Goal: Task Accomplishment & Management: Complete application form

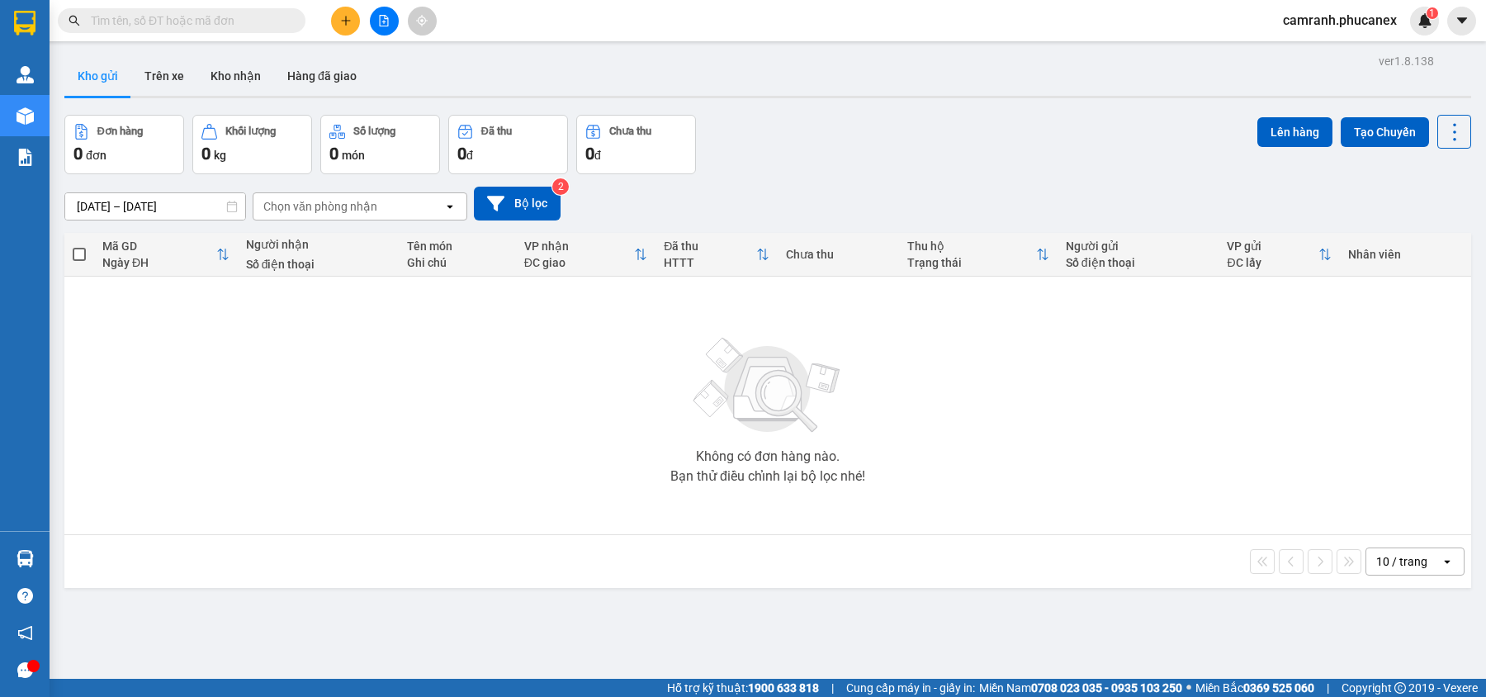
click at [350, 8] on button at bounding box center [345, 21] width 29 height 29
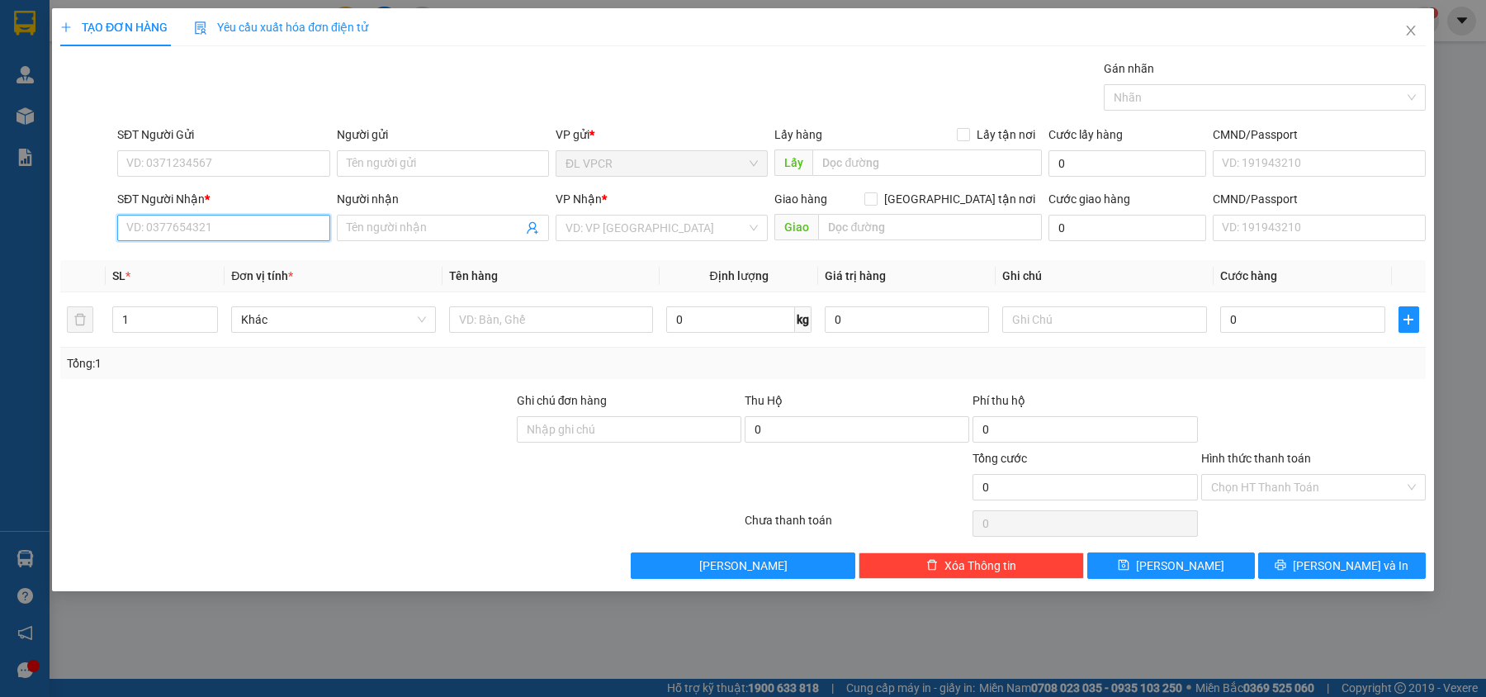
click at [216, 222] on input "SĐT Người Nhận *" at bounding box center [223, 228] width 212 height 26
click at [216, 222] on input "4724" at bounding box center [223, 228] width 212 height 26
click at [211, 252] on div "0382134724 - NHƯ [GEOGRAPHIC_DATA]" at bounding box center [234, 262] width 235 height 26
type input "0382134724"
type input "NHƯ Ý"
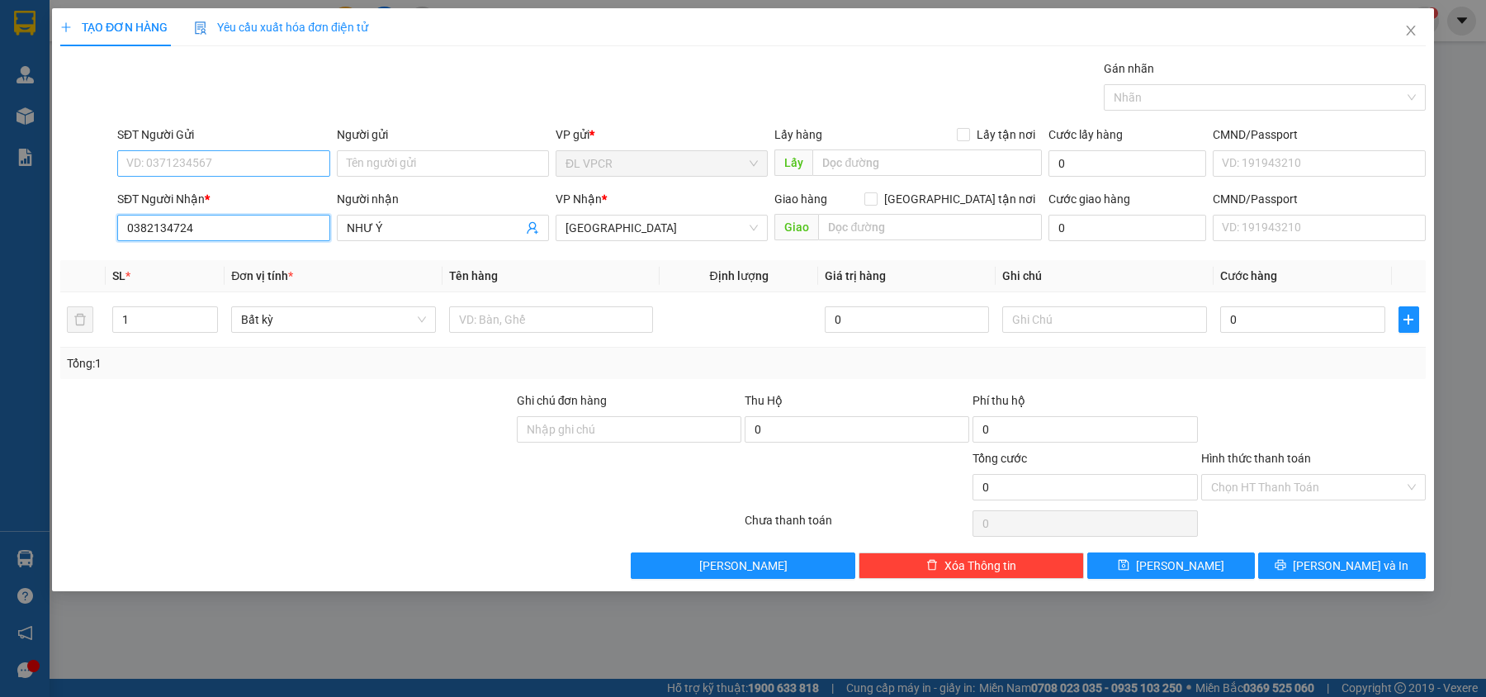
type input "0382134724"
click at [220, 166] on input "SĐT Người Gửi" at bounding box center [223, 163] width 212 height 26
click at [233, 192] on div "0981024440 - PHƯỢNG" at bounding box center [223, 197] width 192 height 18
type input "0981024440"
type input "PHƯỢNG"
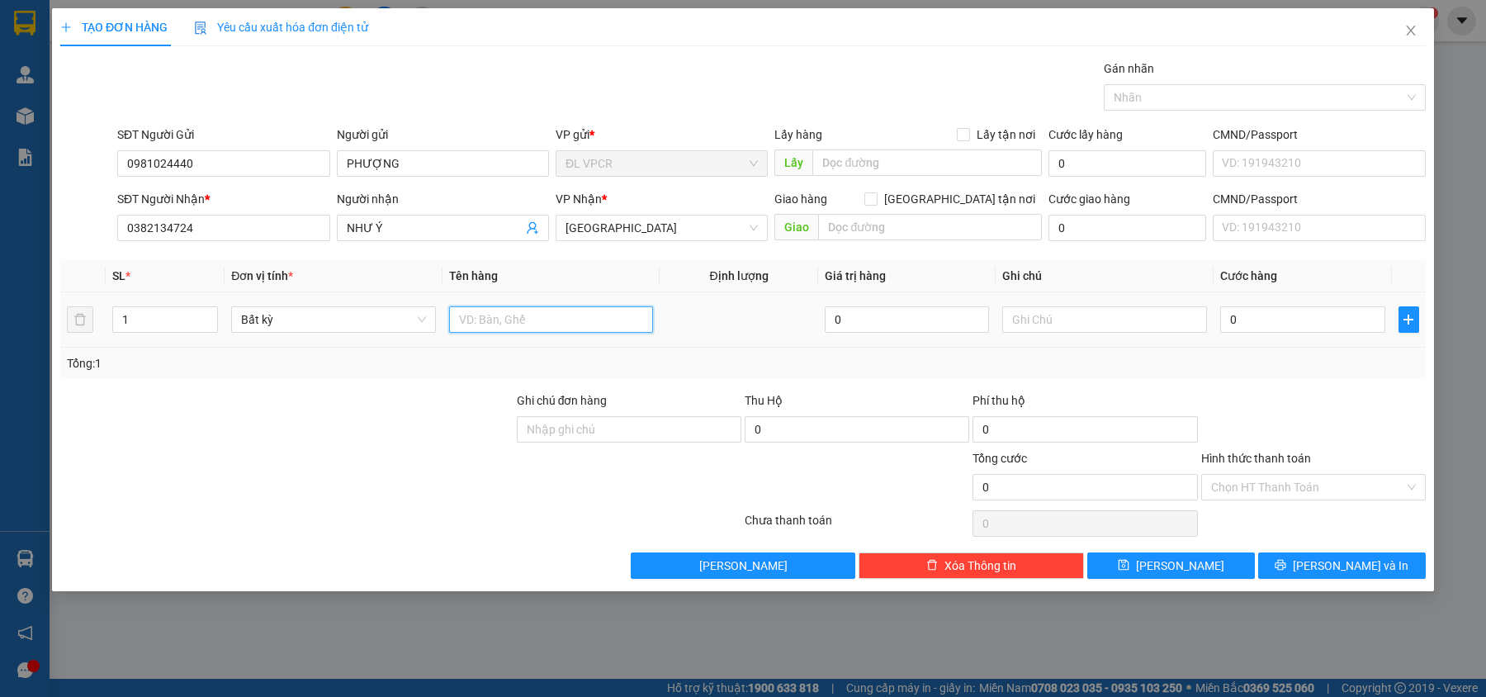
click at [486, 328] on input "text" at bounding box center [551, 319] width 205 height 26
type input "1 HS"
click at [1255, 317] on input "0" at bounding box center [1302, 319] width 165 height 26
type input "2"
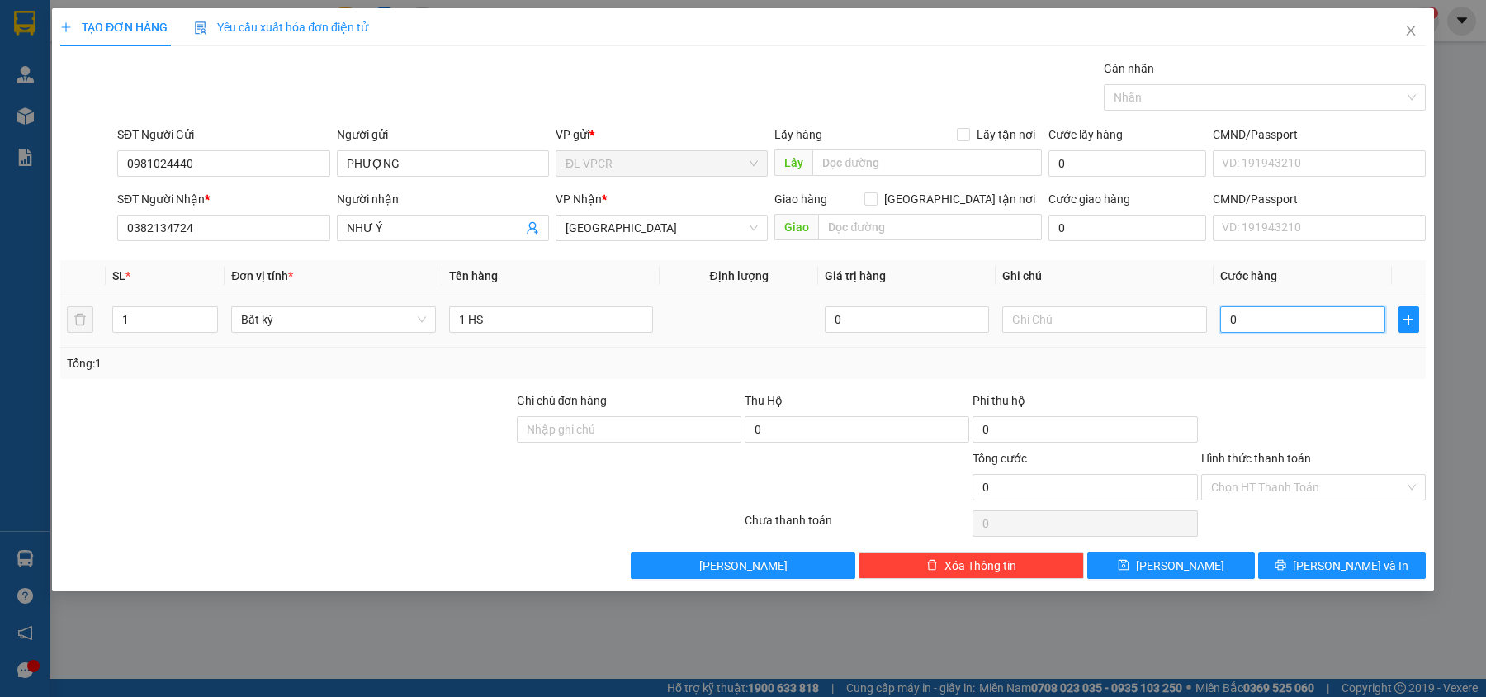
type input "2"
type input "20"
type input "20.000"
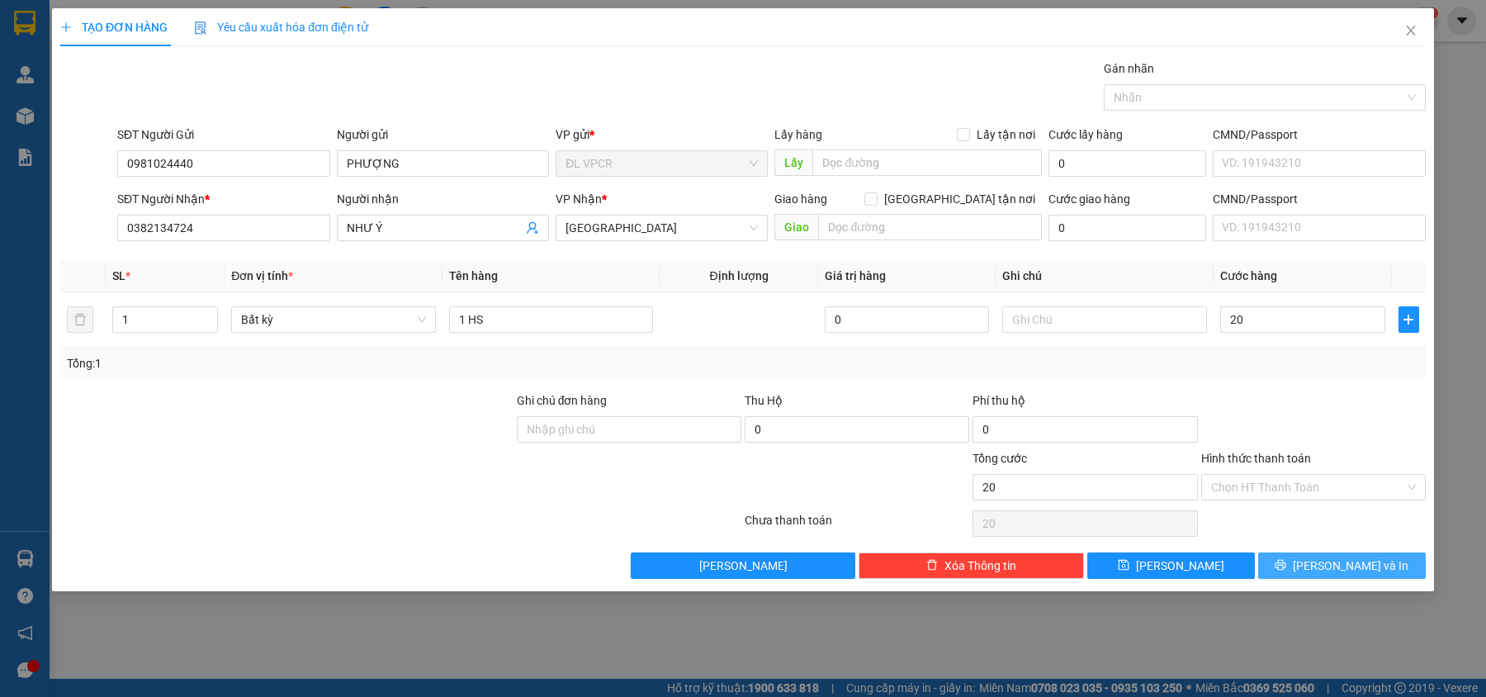
type input "20.000"
click at [1287, 566] on icon "printer" at bounding box center [1281, 565] width 11 height 11
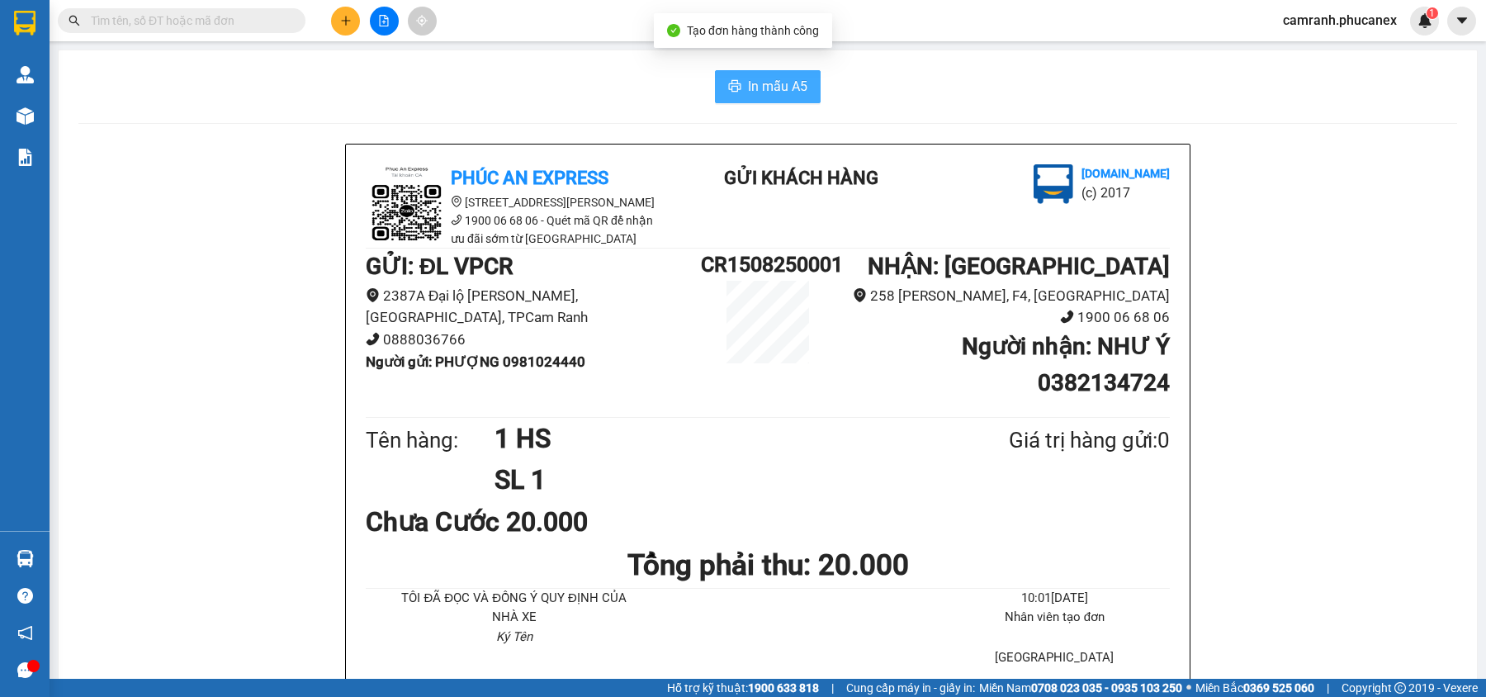
click at [728, 83] on icon "printer" at bounding box center [734, 85] width 13 height 13
